Goal: Task Accomplishment & Management: Manage account settings

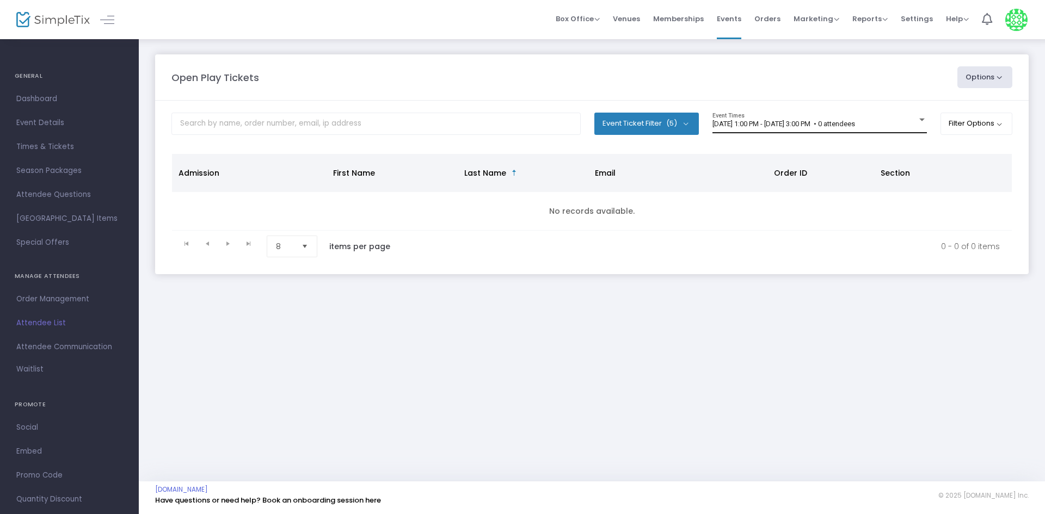
click at [784, 118] on div "[DATE] 1:00 PM - [DATE] 3:00 PM • 0 attendees Event Times" at bounding box center [819, 123] width 214 height 21
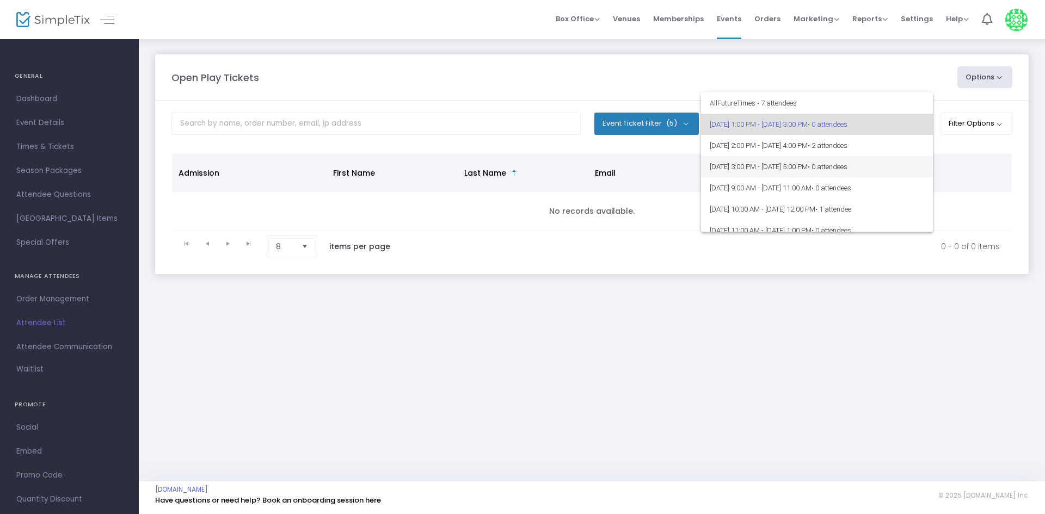
click at [780, 162] on span "[DATE] 3:00 PM - [DATE] 5:00 PM • 0 attendees" at bounding box center [817, 166] width 214 height 21
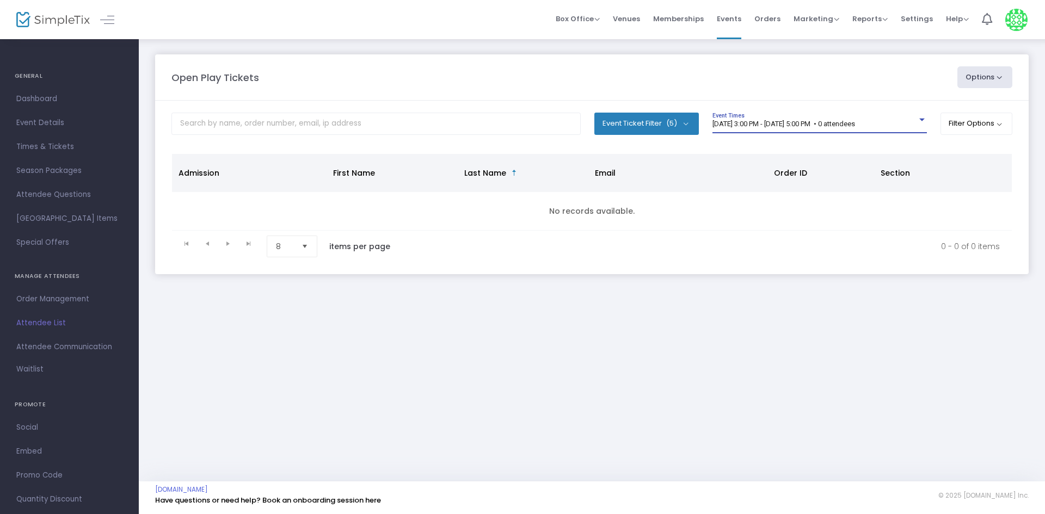
click at [845, 126] on span "[DATE] 3:00 PM - [DATE] 5:00 PM • 0 attendees" at bounding box center [783, 124] width 143 height 8
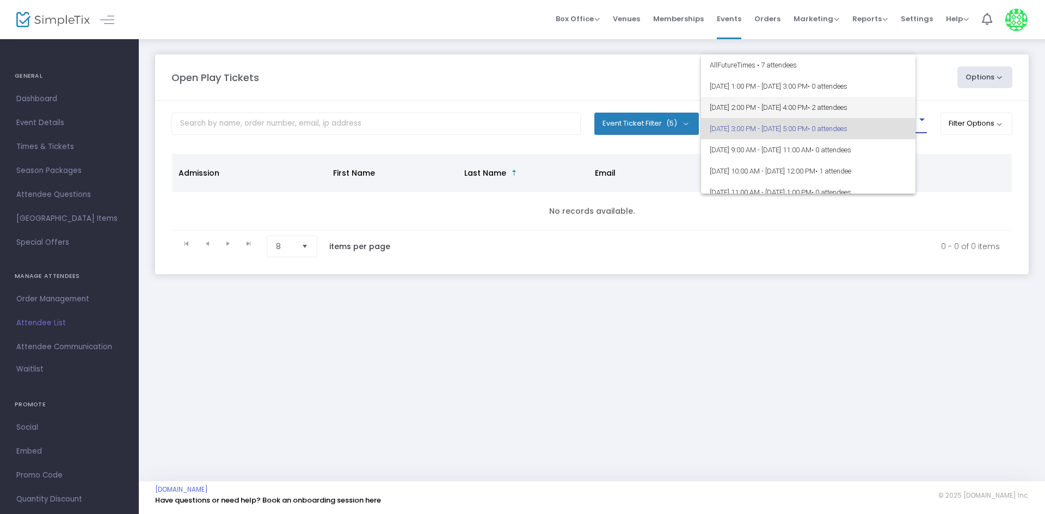
scroll to position [5, 0]
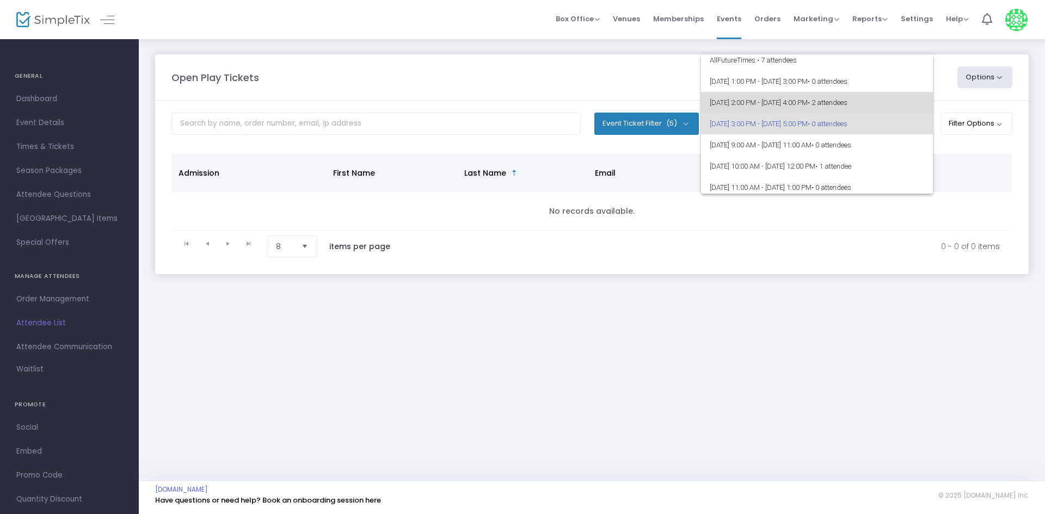
click at [829, 96] on span "[DATE] 2:00 PM - [DATE] 4:00 PM • 2 attendees" at bounding box center [817, 102] width 214 height 21
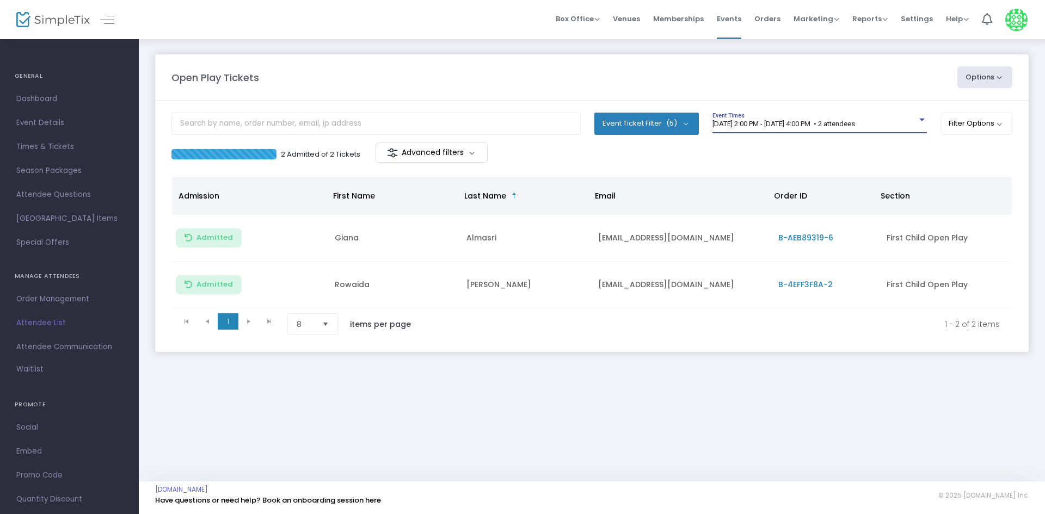
click at [842, 124] on span "[DATE] 2:00 PM - [DATE] 4:00 PM • 2 attendees" at bounding box center [783, 124] width 143 height 8
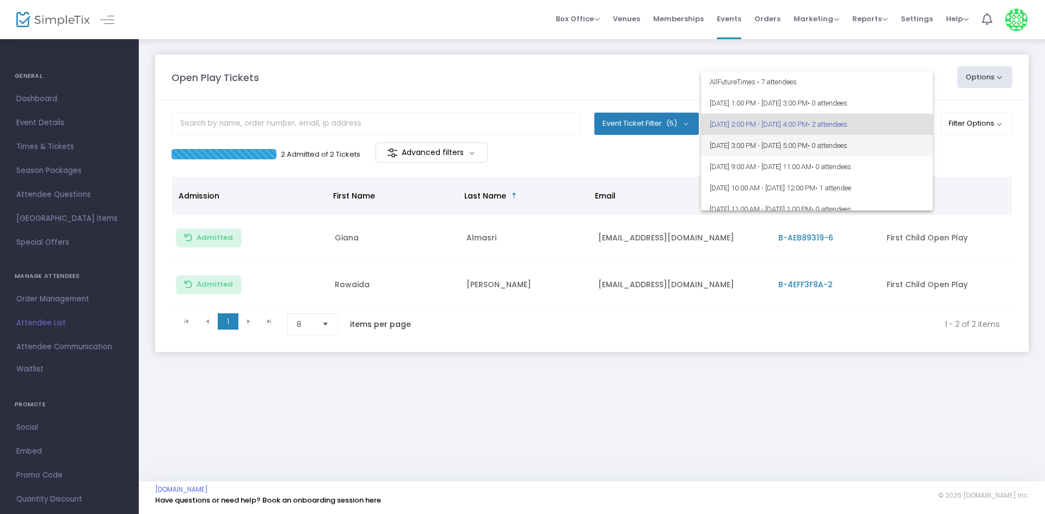
click at [802, 138] on span "[DATE] 3:00 PM - [DATE] 5:00 PM • 0 attendees" at bounding box center [817, 145] width 214 height 21
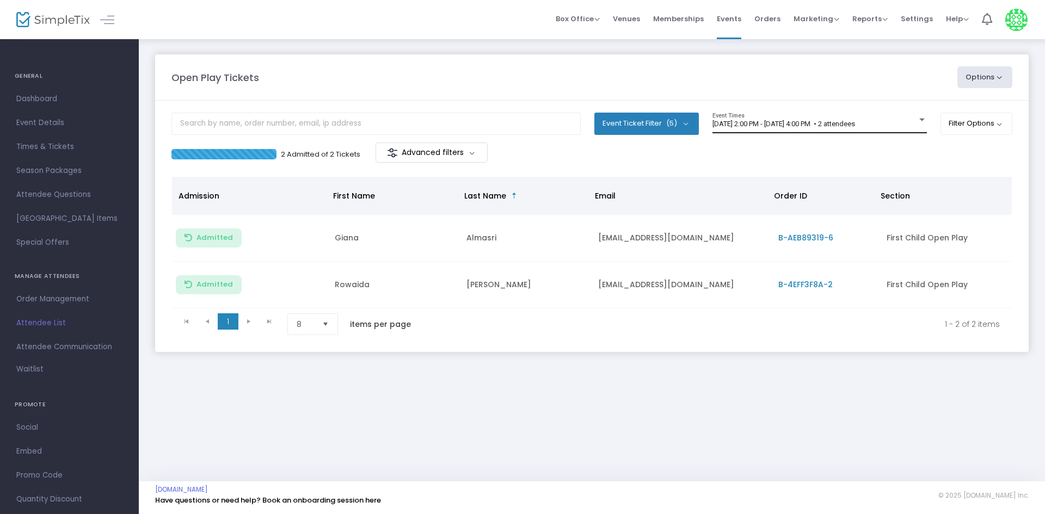
click at [827, 128] on div "[DATE] 2:00 PM - [DATE] 4:00 PM • 2 attendees Event Times" at bounding box center [819, 123] width 214 height 21
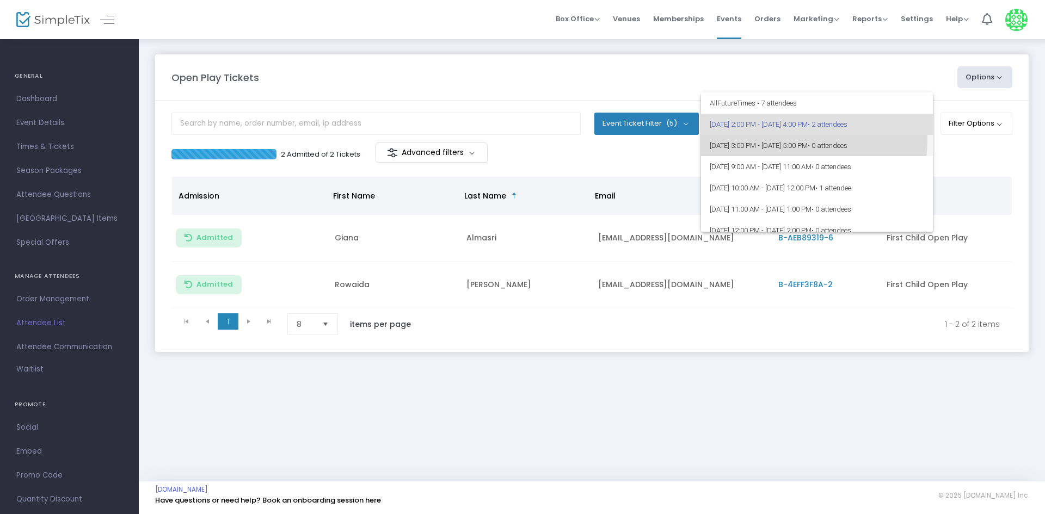
click at [803, 140] on span "[DATE] 3:00 PM - [DATE] 5:00 PM • 0 attendees" at bounding box center [817, 145] width 214 height 21
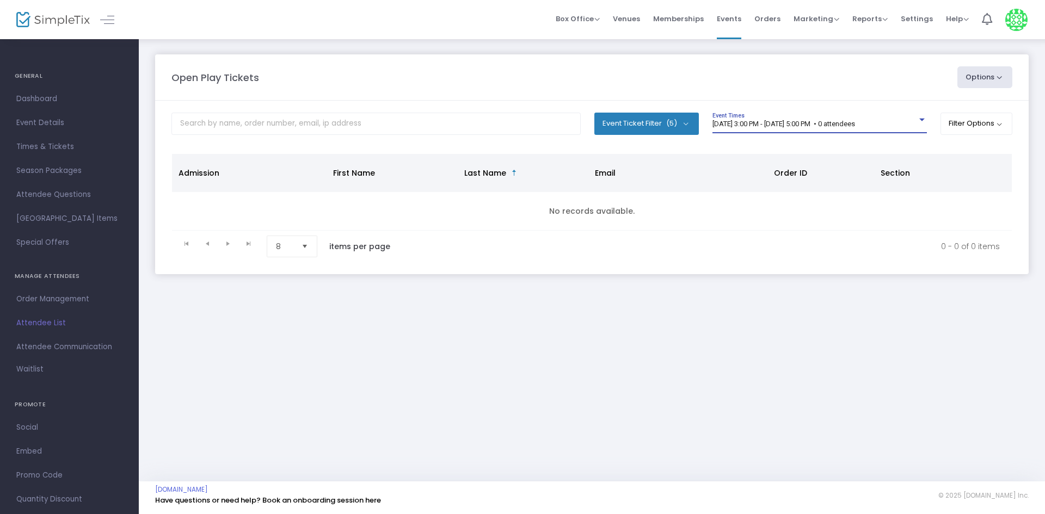
click at [804, 126] on span "[DATE] 3:00 PM - [DATE] 5:00 PM • 0 attendees" at bounding box center [783, 124] width 143 height 8
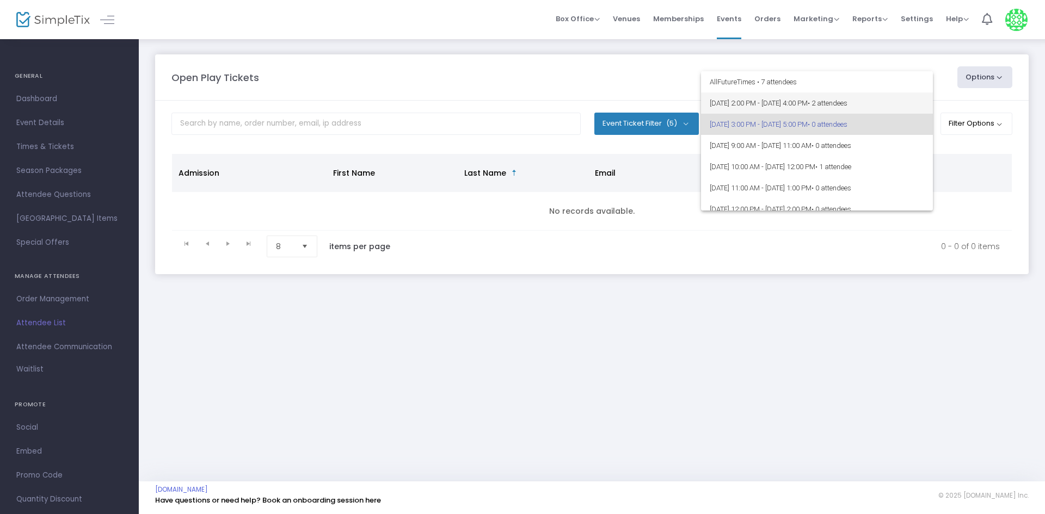
click at [799, 103] on span "[DATE] 2:00 PM - [DATE] 4:00 PM • 2 attendees" at bounding box center [817, 103] width 214 height 21
